Goal: Task Accomplishment & Management: Complete application form

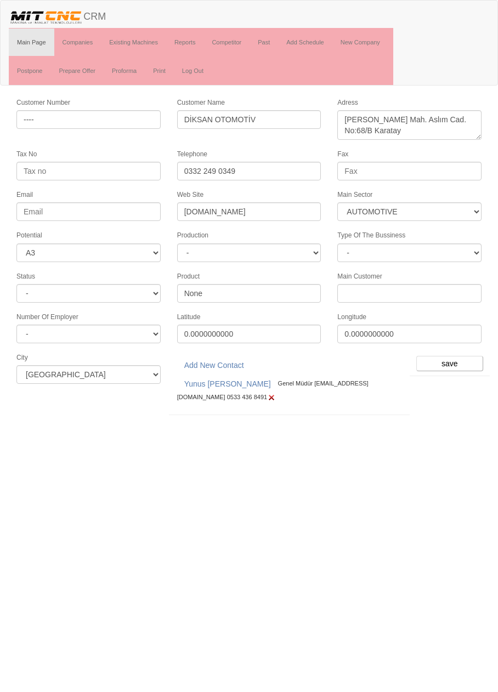
select select "370"
select select "3"
click at [82, 43] on link "Companies" at bounding box center [77, 42] width 47 height 27
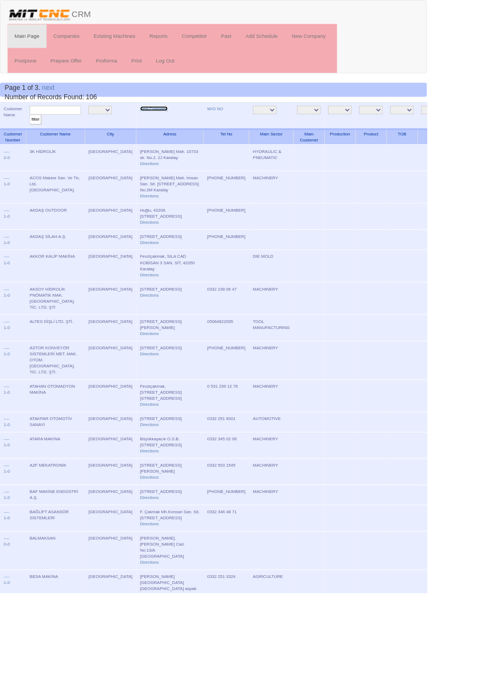
click at [163, 125] on link "New Company" at bounding box center [179, 126] width 32 height 5
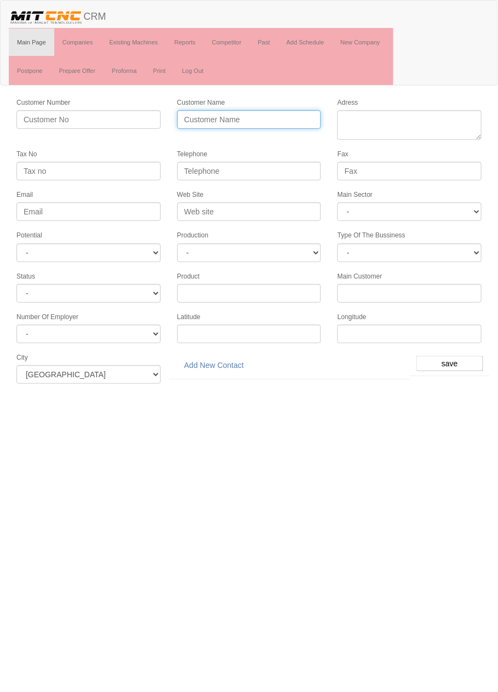
click at [276, 117] on input "Customer Name" at bounding box center [249, 119] width 144 height 19
type input "Destan"
type input "DESTAN KALIP"
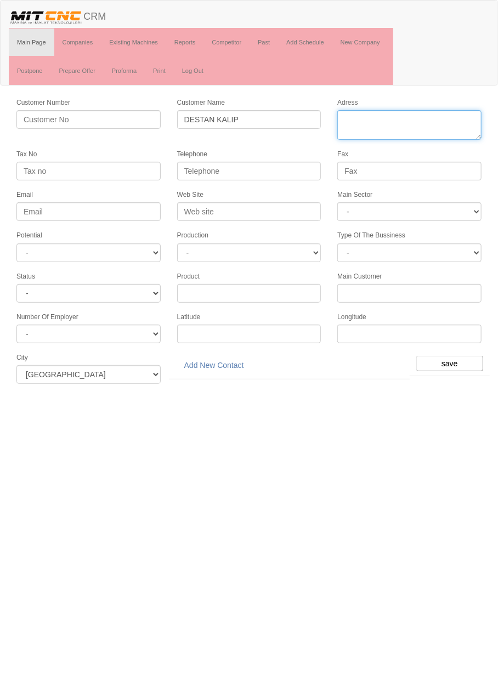
click at [398, 119] on textarea "Adress" at bounding box center [409, 125] width 144 height 30
type textarea "fevziçakmak mahallrsi 10758 sk. Elit sanayi sitesi no 3:g Karatay"
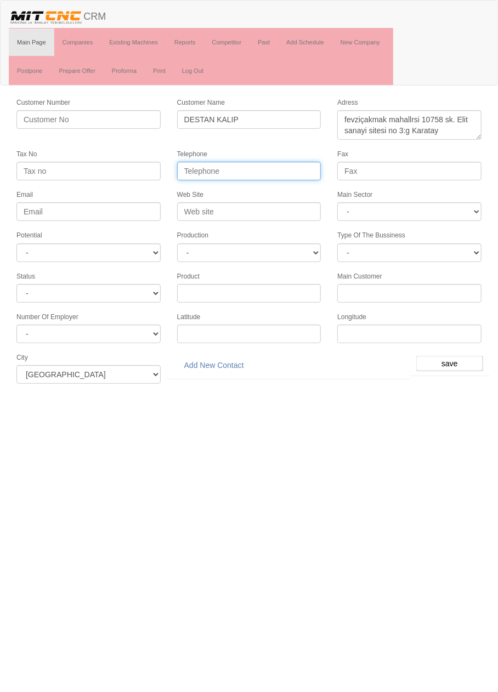
click at [274, 169] on input "Telephone" at bounding box center [249, 171] width 144 height 19
type input "0332 210 00 00"
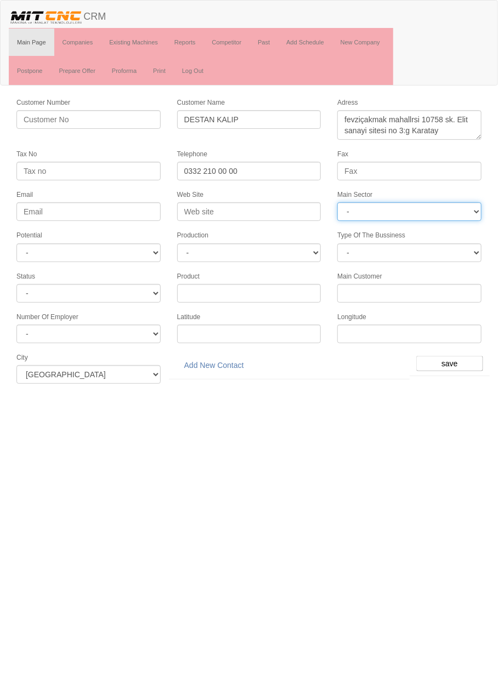
click at [424, 216] on select "- DIE MOLD MACHINERY DEFENCE ELECTRICAL COMPONENTS MEDICAL TOOL MANUFACTURING J…" at bounding box center [409, 211] width 144 height 19
click at [334, 392] on html "Toggle navigation CRM Main Page Companies Existing Machines Reports Competitor …" at bounding box center [249, 196] width 498 height 392
click at [459, 208] on select "- DIE MOLD MACHINERY DEFENCE ELECTRICAL COMPONENTS MEDICAL TOOL MANUFACTURING J…" at bounding box center [409, 211] width 144 height 19
select select "367"
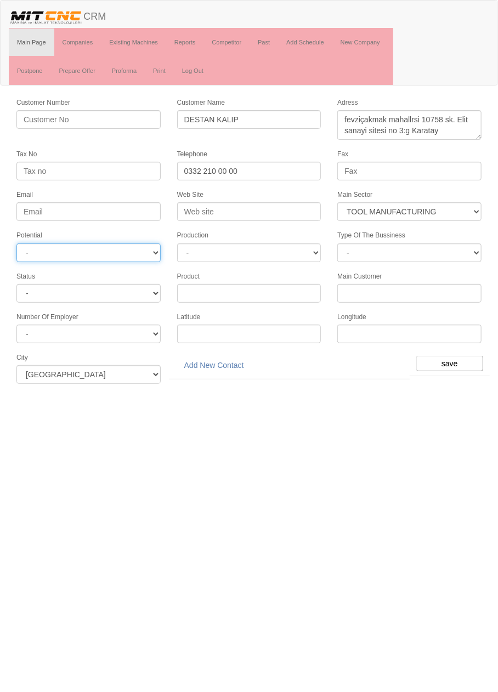
click at [146, 253] on select "- A1 A2 A3 B1 B2 B3 C1 C2 C3" at bounding box center [88, 252] width 144 height 19
select select "5"
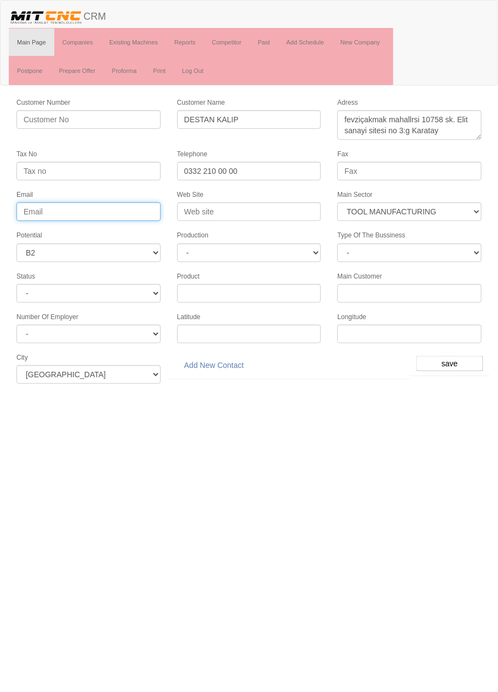
click at [131, 203] on input "Email" at bounding box center [88, 211] width 144 height 19
type input "[EMAIL_ADDRESS][DOMAIN_NAME]"
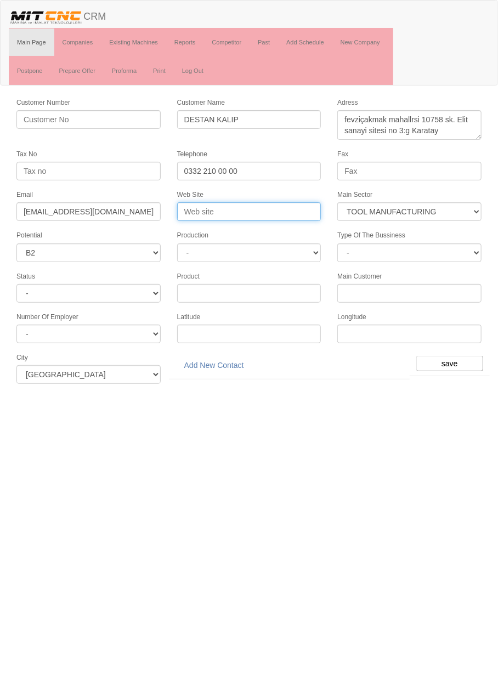
click at [273, 212] on input "Web Site" at bounding box center [249, 211] width 144 height 19
type input "www.destankalip.com"
click at [451, 357] on input "save" at bounding box center [449, 363] width 67 height 15
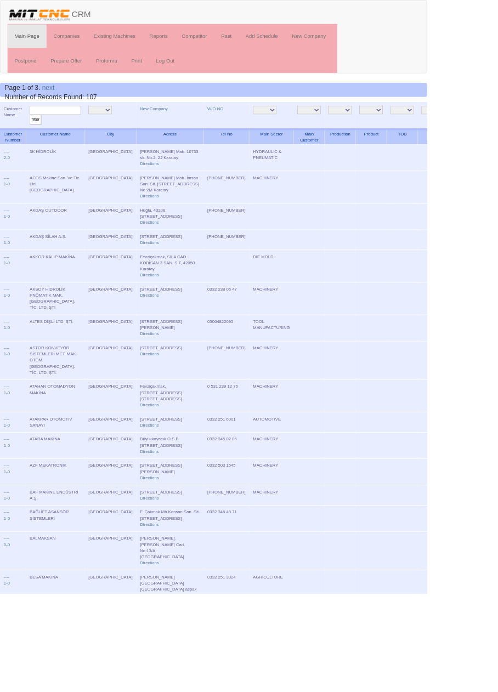
click at [82, 129] on input "text" at bounding box center [65, 128] width 60 height 10
type input "destan"
click at [35, 134] on input "filter" at bounding box center [42, 140] width 14 height 12
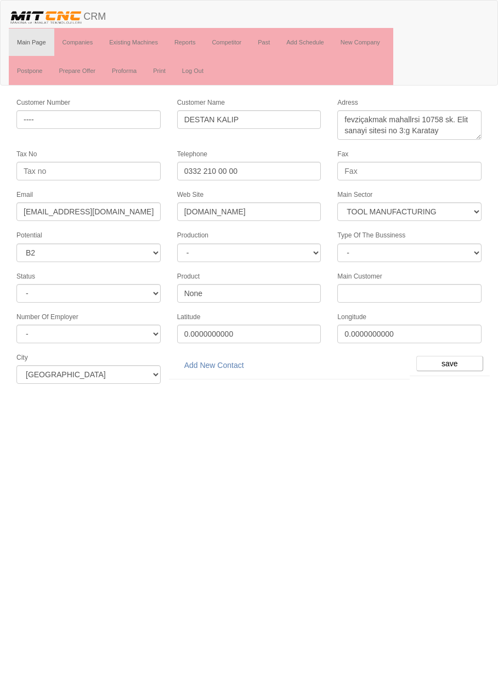
select select "367"
select select "5"
click at [223, 361] on link "Add New Contact" at bounding box center [214, 365] width 74 height 19
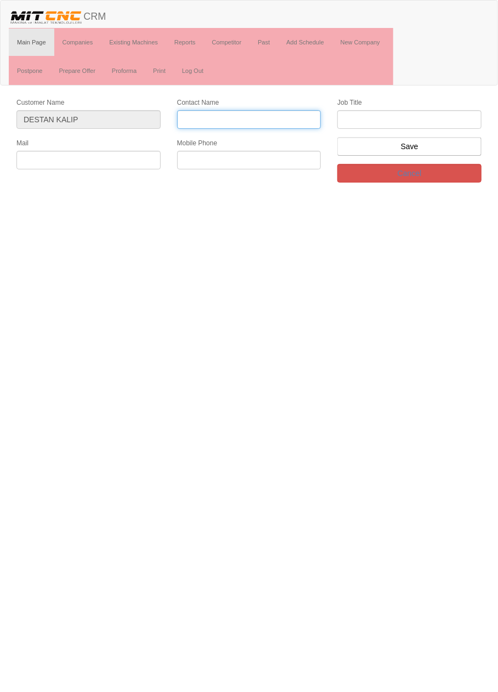
click at [273, 118] on input "Contact Name" at bounding box center [249, 119] width 144 height 19
type input "Muhammet [PERSON_NAME]"
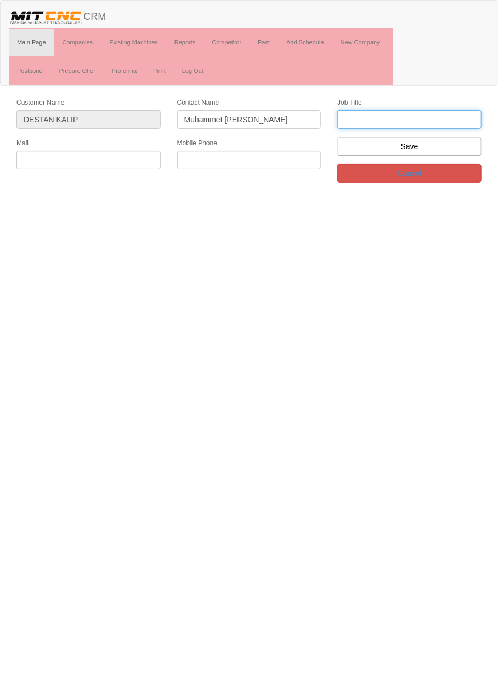
click at [437, 118] on input "text" at bounding box center [409, 119] width 144 height 19
type input "firma sahibi"
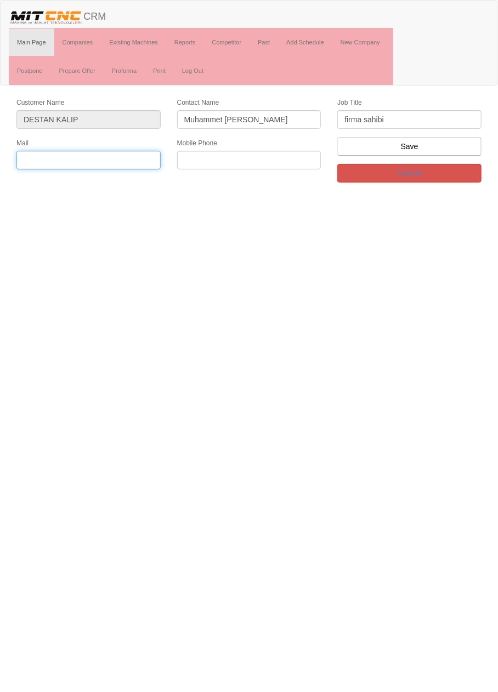
click at [127, 156] on input "text" at bounding box center [88, 160] width 144 height 19
type input "info@destankalip.com"
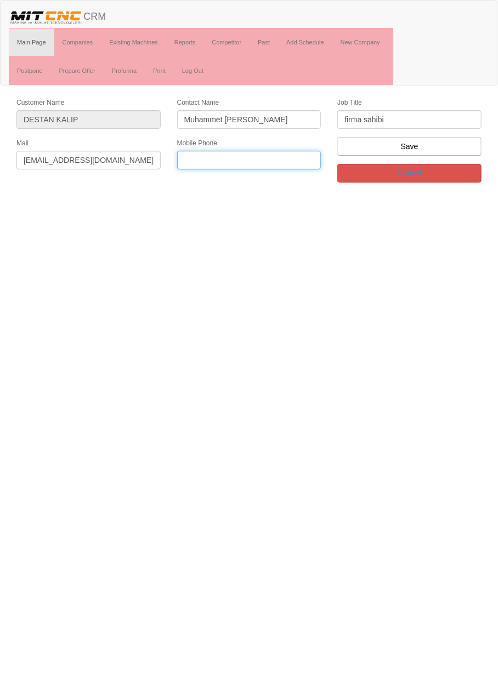
click at [283, 158] on input "text" at bounding box center [249, 160] width 144 height 19
type input "0532 420 8521"
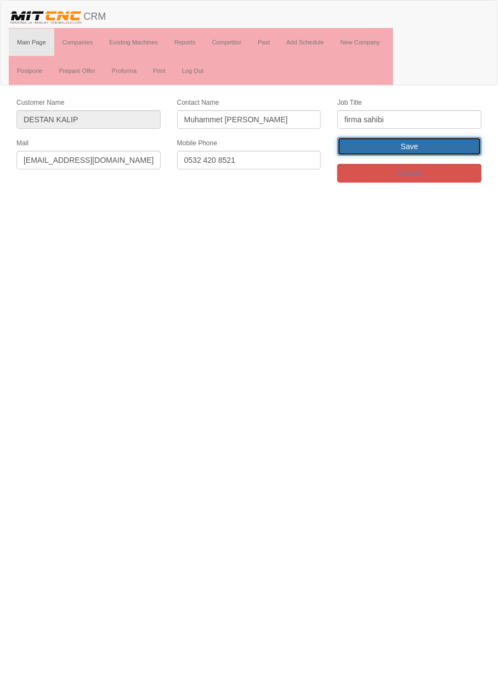
click at [443, 145] on input "Save" at bounding box center [409, 146] width 144 height 19
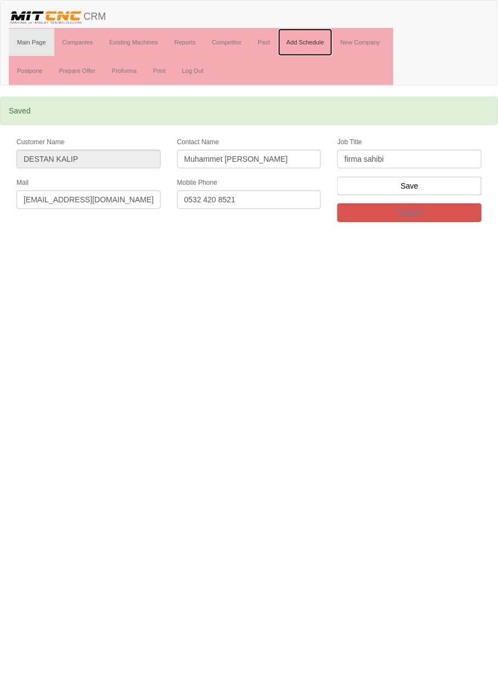
click at [308, 42] on link "Add Schedule" at bounding box center [305, 42] width 54 height 27
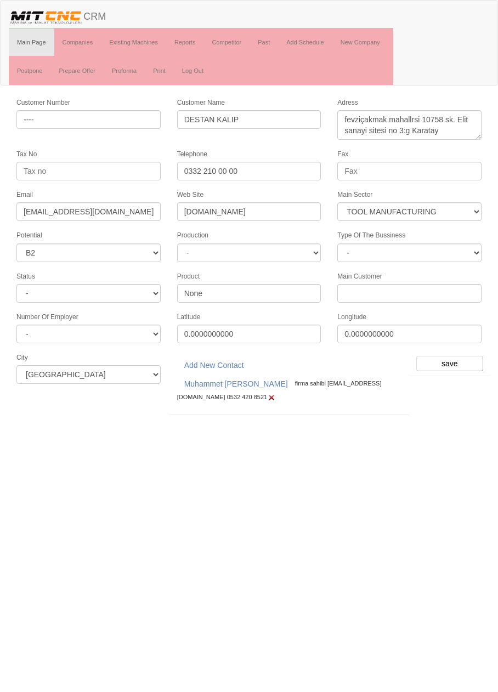
select select "367"
select select "5"
click at [455, 357] on input "save" at bounding box center [449, 363] width 67 height 15
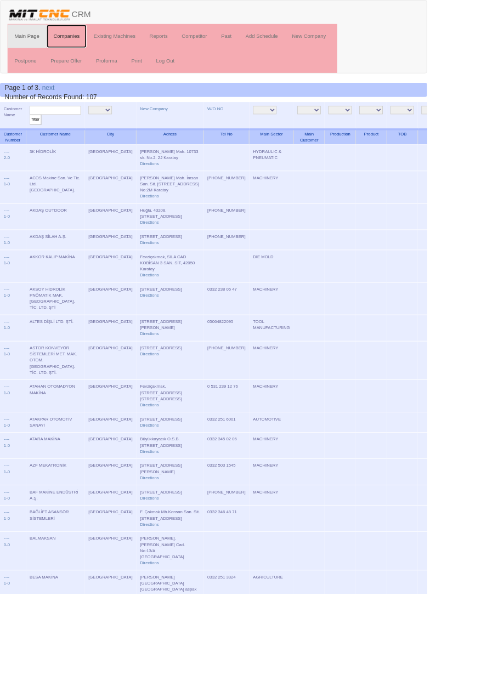
click at [79, 42] on link "Companies" at bounding box center [77, 42] width 47 height 27
click at [165, 126] on link "New Company" at bounding box center [179, 126] width 32 height 5
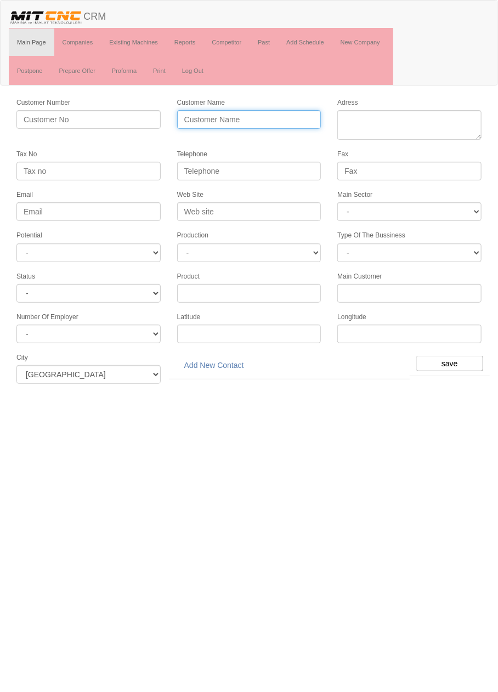
click at [281, 118] on input "Customer Name" at bounding box center [249, 119] width 144 height 19
type input "KOMTAŞ TEKNİK MAKİNE"
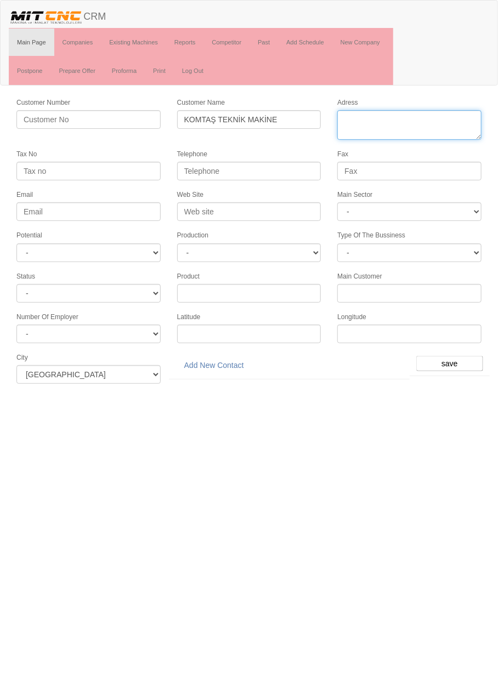
click at [416, 123] on textarea "Adress" at bounding box center [409, 125] width 144 height 30
type textarea "fevziçakmak mahallesi 10758. Sk. C blok no:1/c karatay"
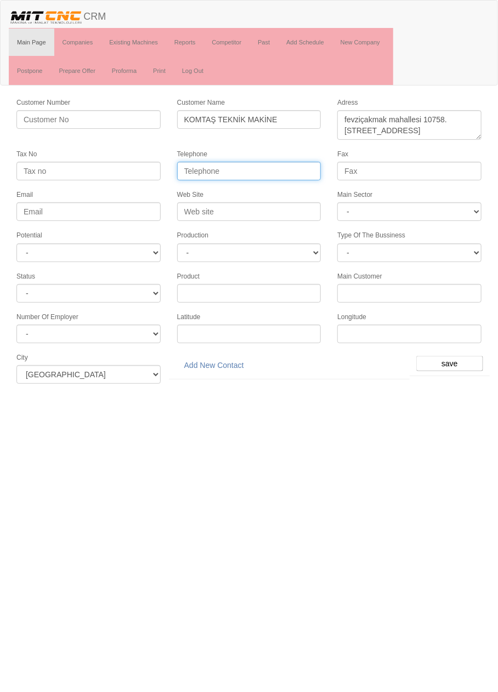
click at [277, 170] on input "Telephone" at bounding box center [249, 171] width 144 height 19
type input "0332 502 0135"
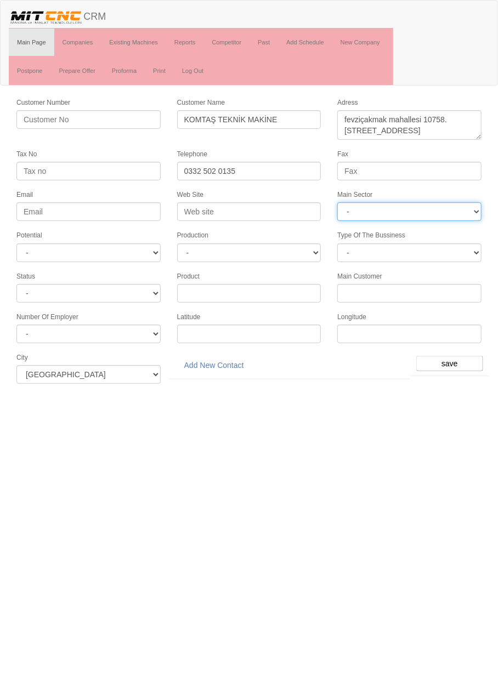
click at [430, 208] on select "- DIE MOLD MACHINERY DEFENCE ELECTRICAL COMPONENTS MEDICAL TOOL MANUFACTURING J…" at bounding box center [409, 211] width 144 height 19
select select "367"
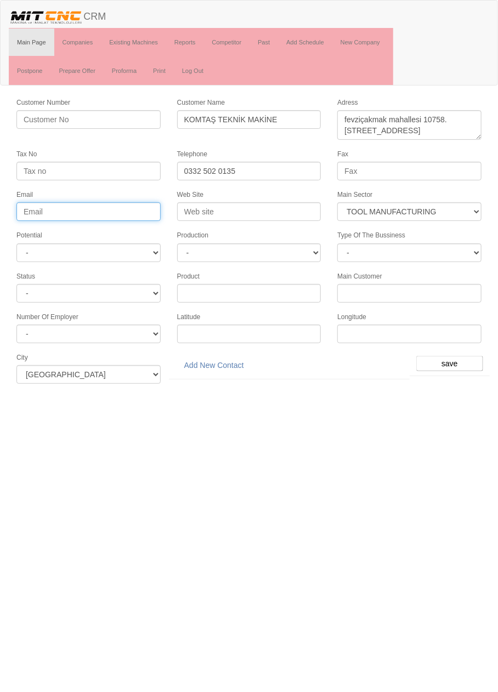
click at [137, 210] on input "Email" at bounding box center [88, 211] width 144 height 19
type input "omer"
click at [127, 211] on input "omer" at bounding box center [88, 211] width 144 height 19
type input "İnfo@komtasmakine.com"
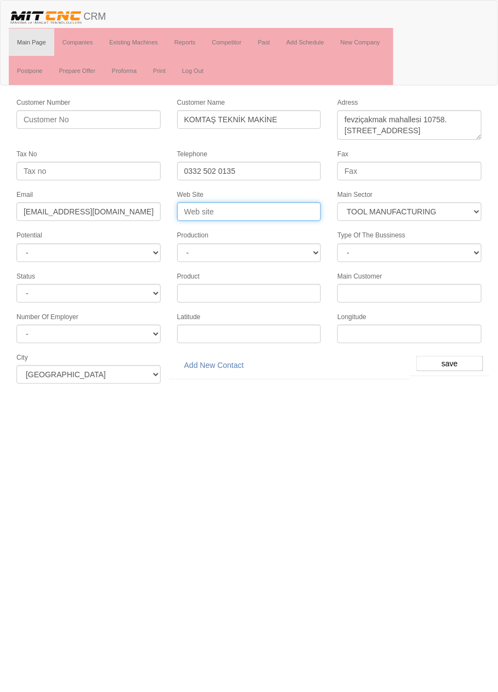
click at [286, 208] on input "Web Site" at bounding box center [249, 211] width 144 height 19
click at [280, 207] on input "Web Site" at bounding box center [249, 211] width 144 height 19
type input "Www.komtasmakine.com.tr"
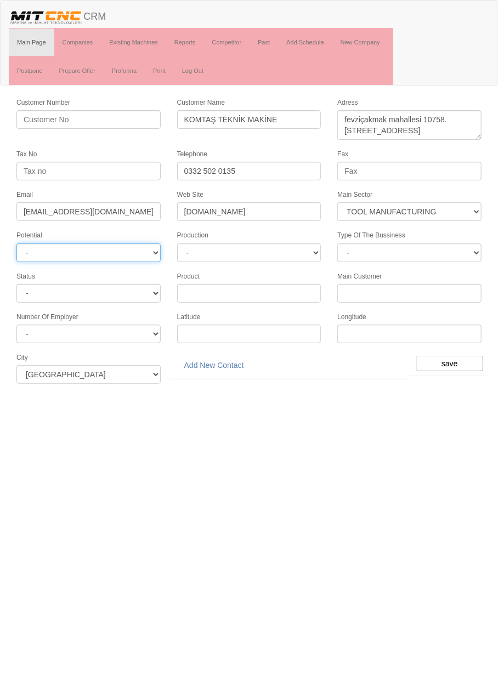
click at [138, 251] on select "- A1 A2 A3 B1 B2 B3 C1 C2 C3" at bounding box center [88, 252] width 144 height 19
select select "4"
click at [469, 356] on input "save" at bounding box center [449, 363] width 67 height 15
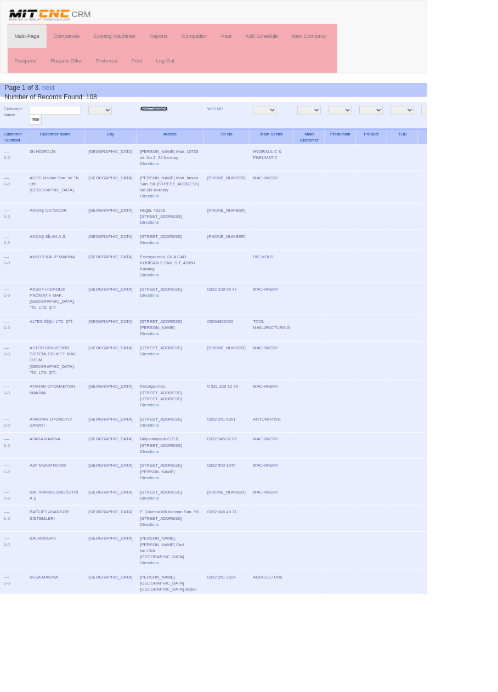
click at [163, 124] on link "New Company" at bounding box center [179, 126] width 32 height 5
click at [78, 131] on input "text" at bounding box center [65, 128] width 60 height 10
type input "komtaş"
click at [35, 134] on input "filter" at bounding box center [42, 140] width 14 height 12
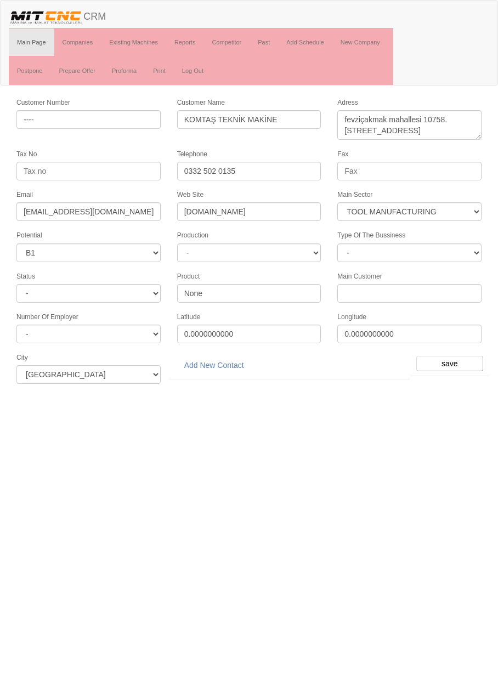
select select "367"
select select "4"
click at [223, 358] on link "Add New Contact" at bounding box center [214, 365] width 74 height 19
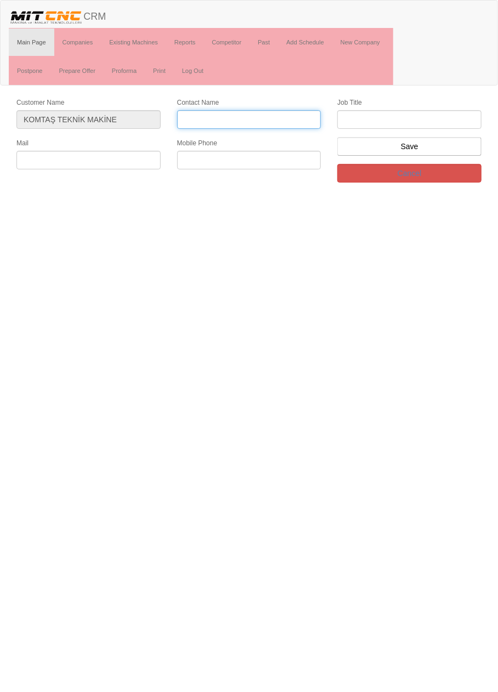
click at [278, 119] on input "Contact Name" at bounding box center [249, 119] width 144 height 19
type input "[PERSON_NAME]"
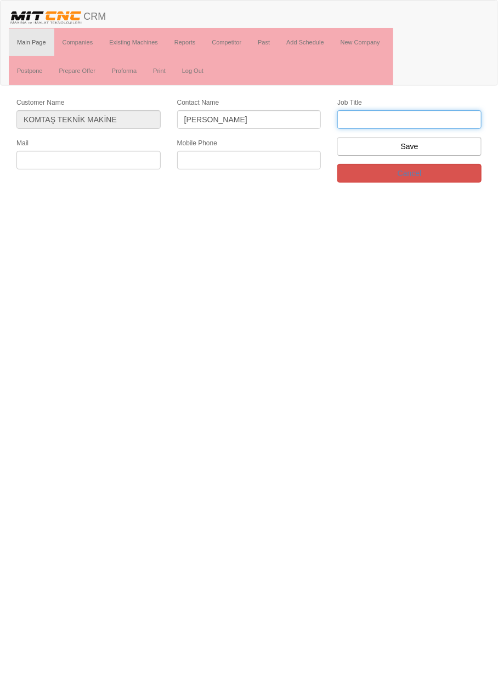
click at [453, 121] on input "text" at bounding box center [409, 119] width 144 height 19
type input "üretim müdürü"
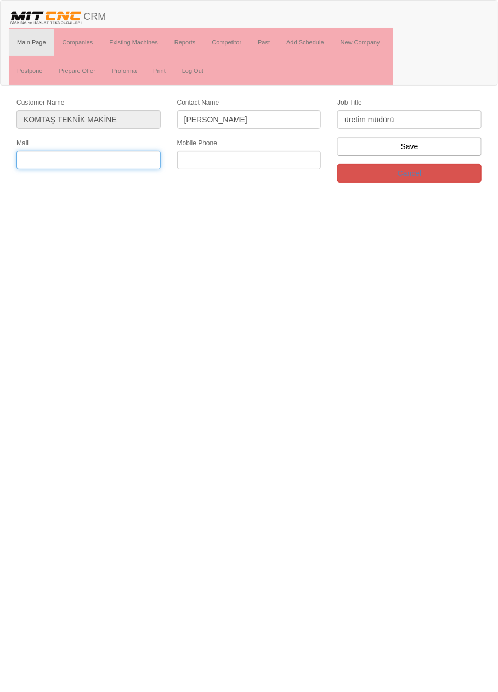
click at [113, 154] on input "text" at bounding box center [88, 160] width 144 height 19
type input "omer@komtasmakine.com.tr"
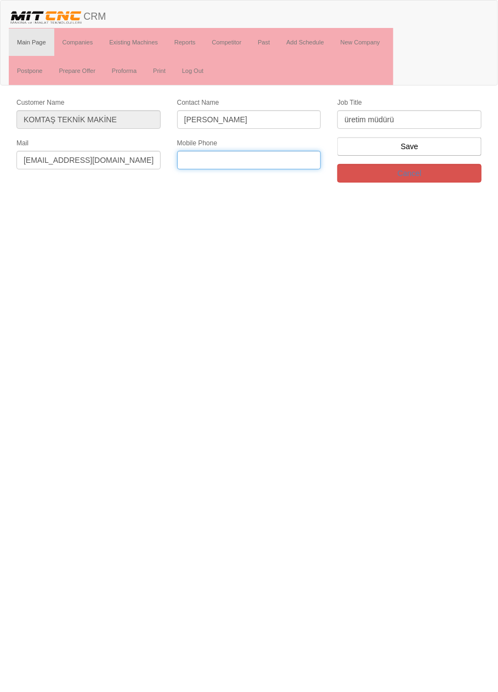
click at [265, 161] on input "text" at bounding box center [249, 160] width 144 height 19
type input "0546 565 1710"
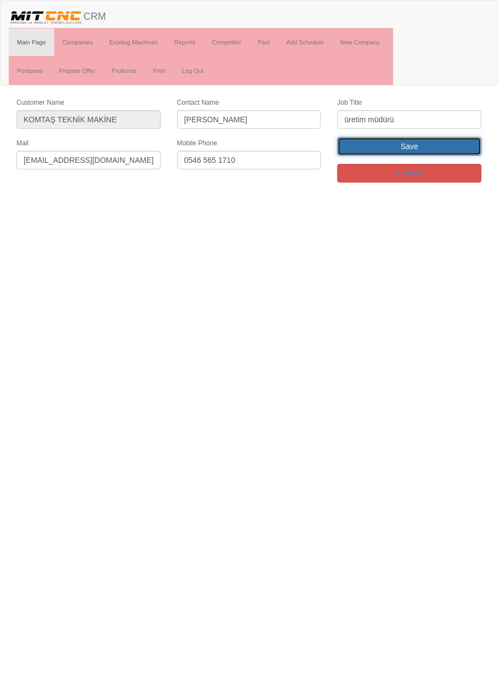
click at [446, 141] on input "Save" at bounding box center [409, 146] width 144 height 19
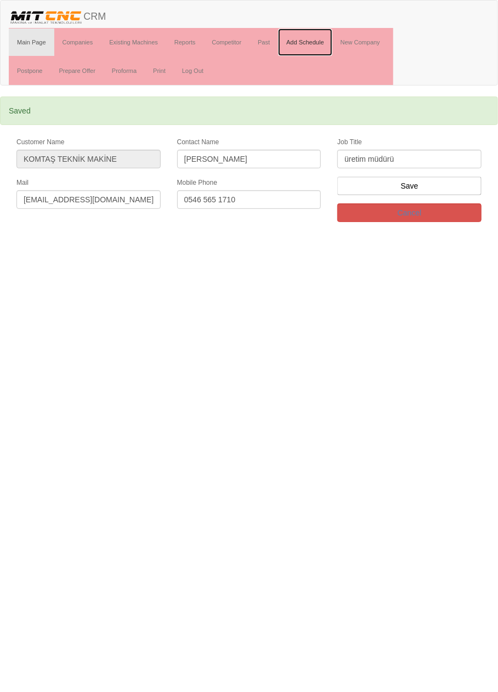
click at [317, 44] on link "Add Schedule" at bounding box center [305, 42] width 54 height 27
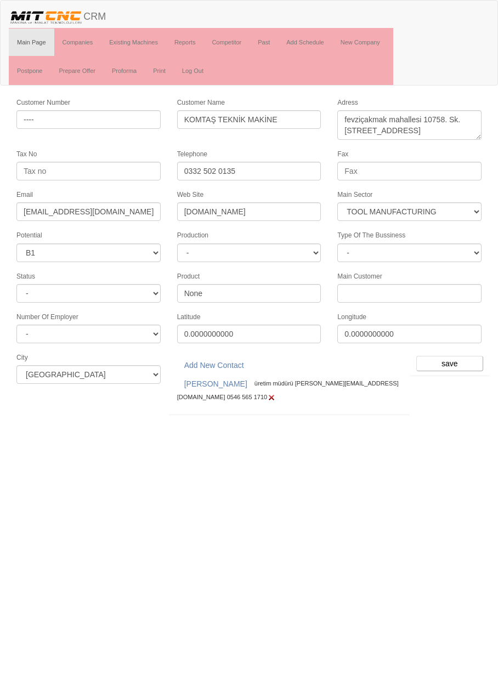
select select "367"
select select "4"
click at [469, 360] on input "save" at bounding box center [449, 363] width 67 height 15
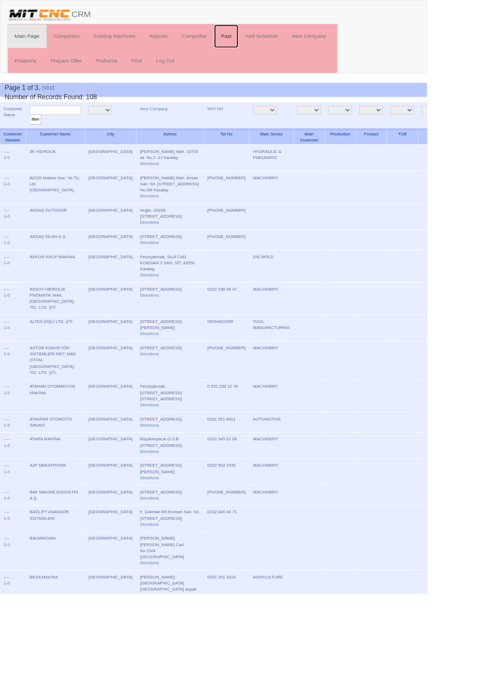
click at [266, 41] on link "Past" at bounding box center [263, 42] width 29 height 27
